Goal: Find specific page/section

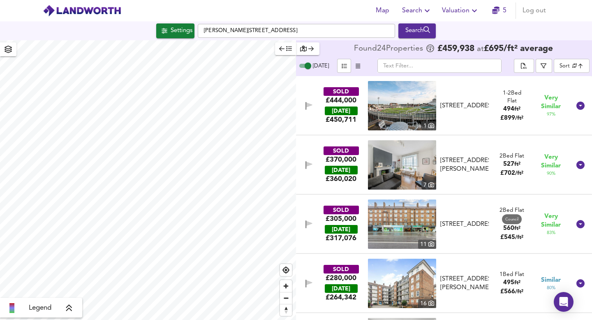
click at [67, 13] on img at bounding box center [82, 11] width 79 height 12
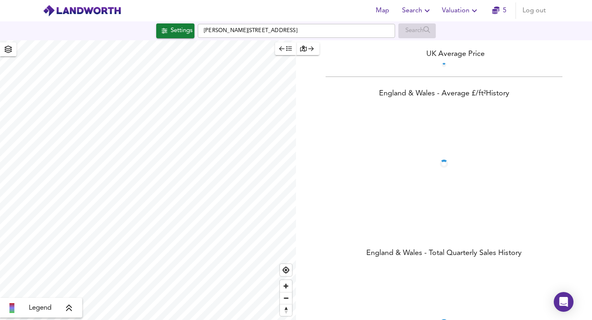
click at [431, 16] on button "Search" at bounding box center [417, 10] width 37 height 16
click at [431, 16] on span "Search" at bounding box center [417, 11] width 30 height 12
